Goal: Navigation & Orientation: Find specific page/section

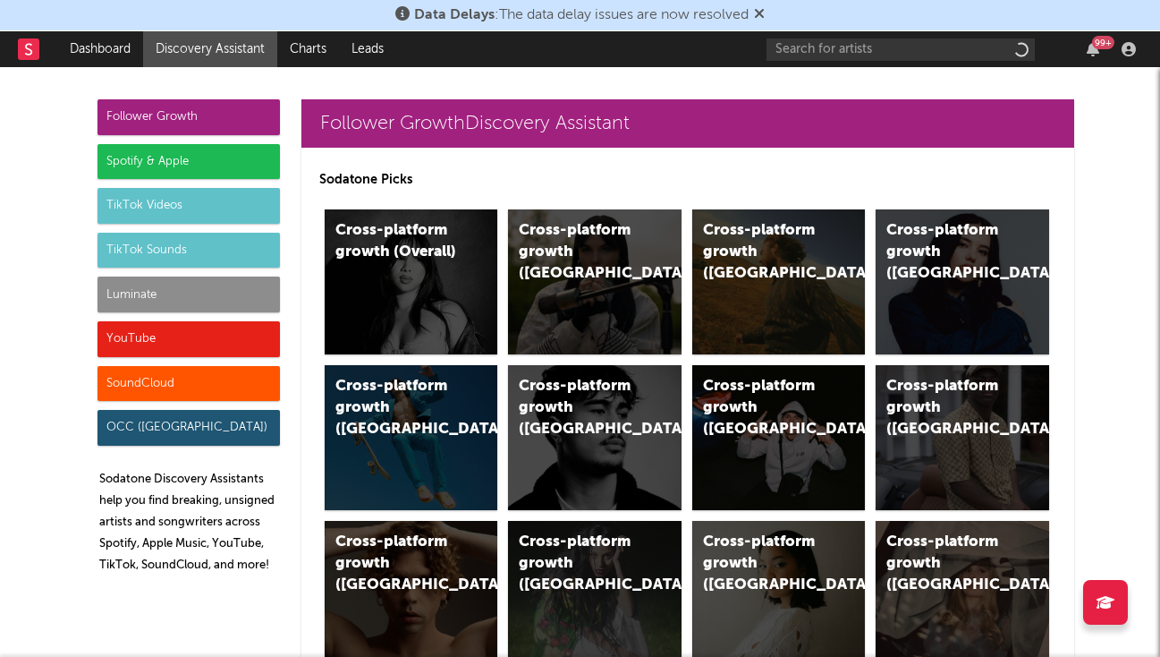
click at [193, 50] on link "Discovery Assistant" at bounding box center [210, 49] width 134 height 36
click at [117, 55] on link "Dashboard" at bounding box center [100, 49] width 86 height 36
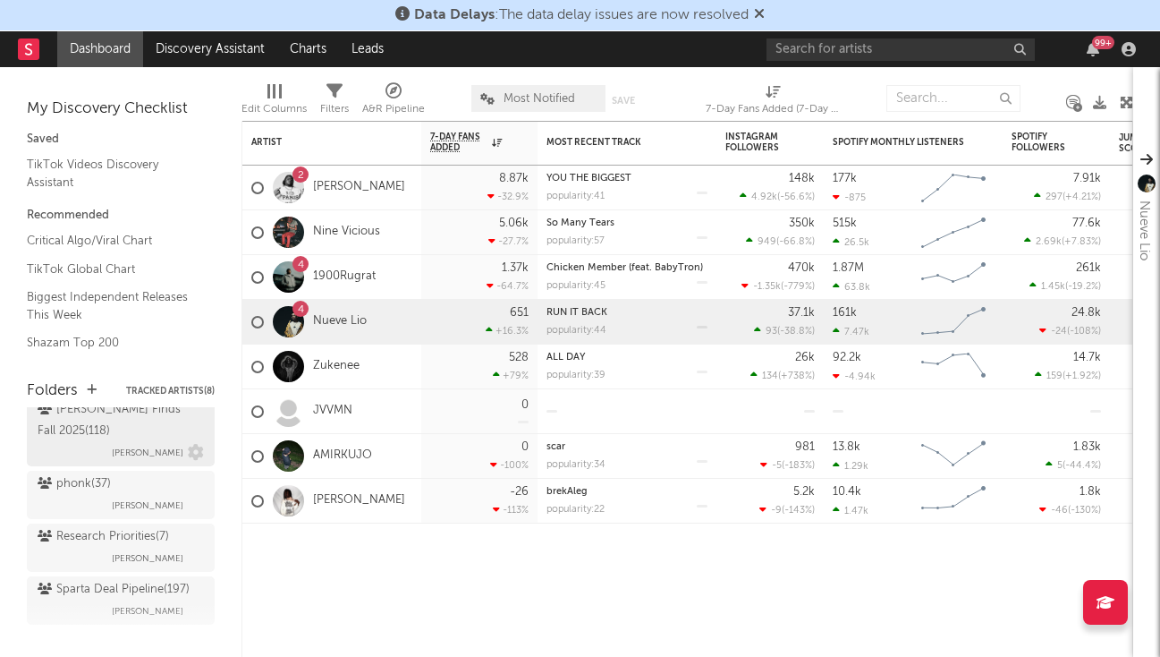
scroll to position [861, 0]
click at [116, 548] on span "[PERSON_NAME]" at bounding box center [148, 558] width 72 height 21
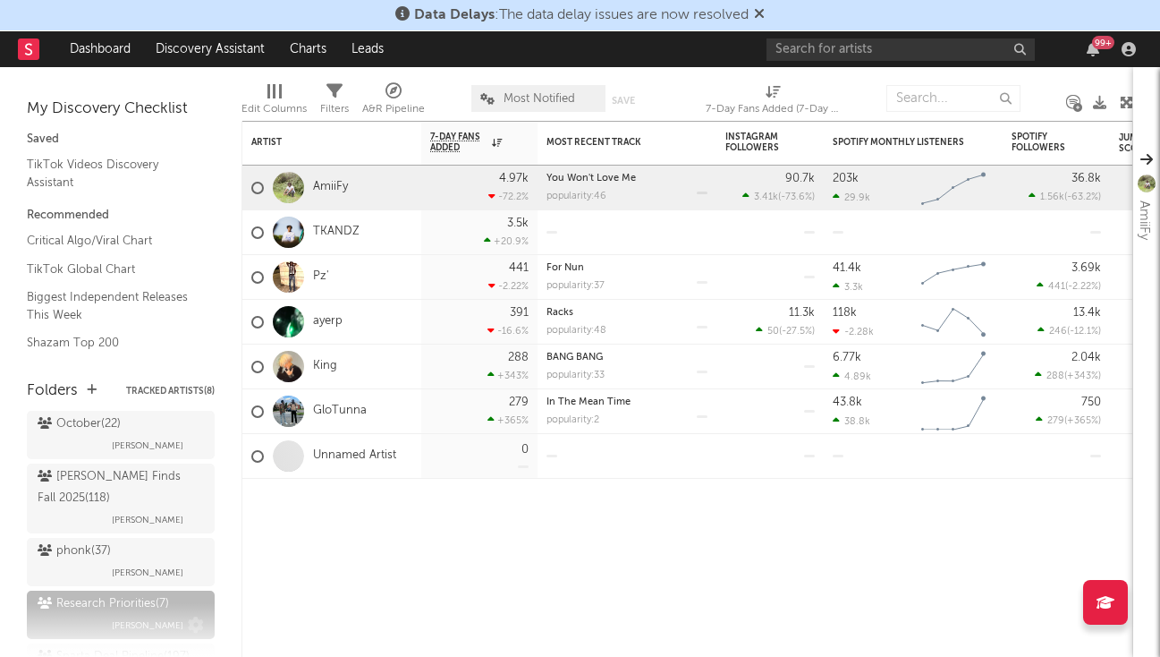
scroll to position [793, 0]
click at [126, 458] on span "[PERSON_NAME]" at bounding box center [148, 447] width 72 height 21
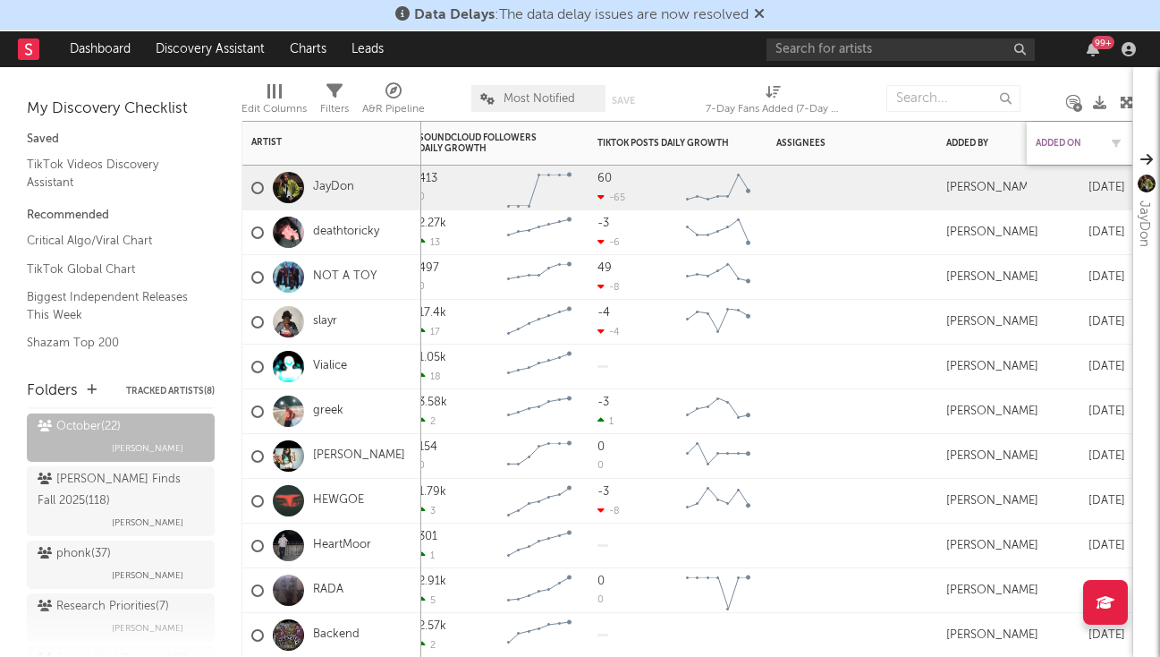
click at [1074, 143] on div "Added On" at bounding box center [1067, 143] width 63 height 11
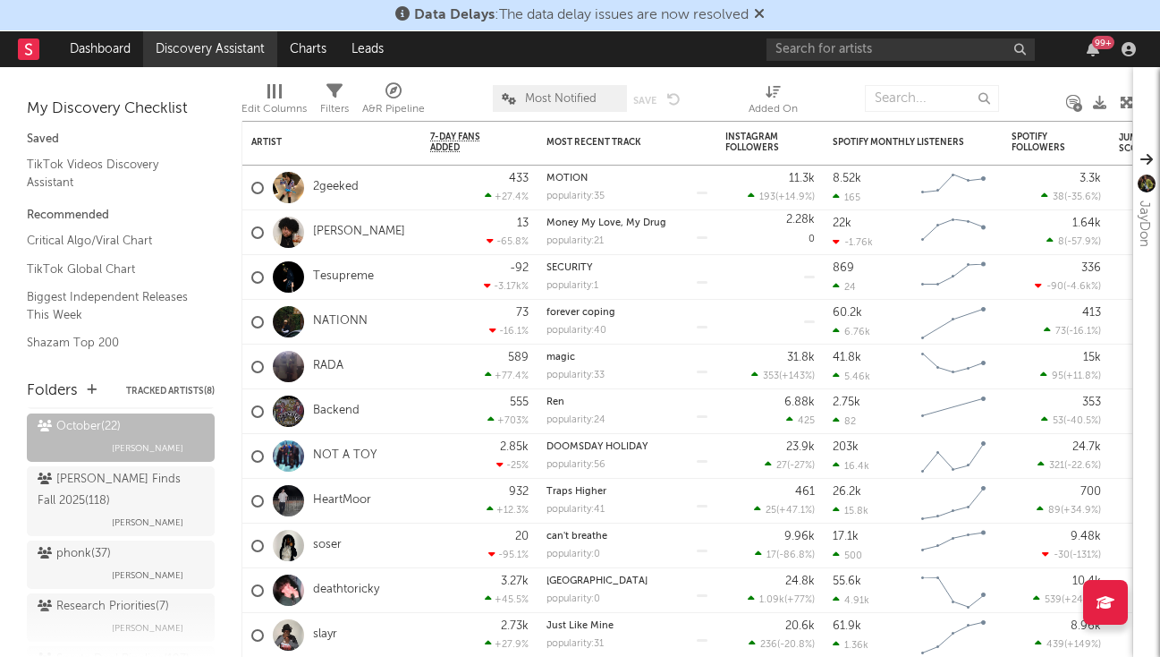
click at [212, 61] on link "Discovery Assistant" at bounding box center [210, 49] width 134 height 36
